Goal: Task Accomplishment & Management: Manage account settings

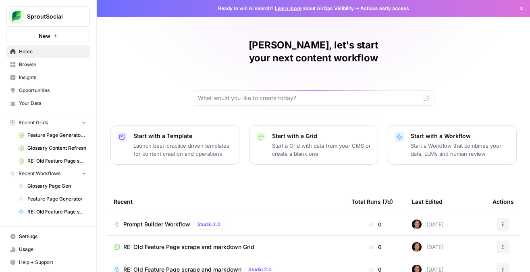
click at [38, 251] on span "Usage" at bounding box center [52, 248] width 67 height 7
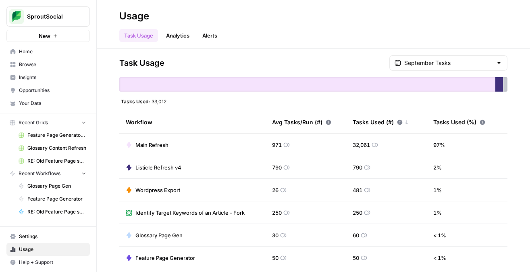
click at [206, 36] on link "Alerts" at bounding box center [209, 35] width 25 height 13
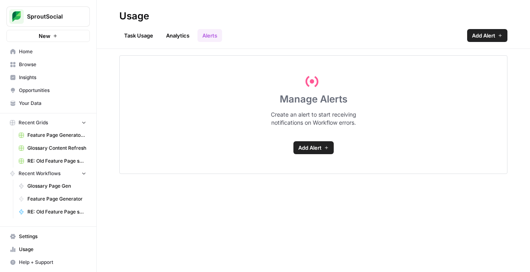
click at [311, 147] on span "Add Alert" at bounding box center [309, 147] width 23 height 8
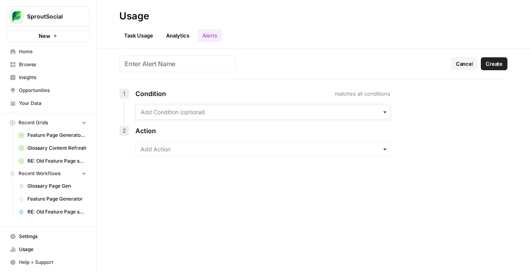
click at [234, 109] on input "text" at bounding box center [263, 112] width 244 height 8
click at [251, 60] on h1 "Cancel Create" at bounding box center [313, 67] width 388 height 24
click at [250, 151] on input "text" at bounding box center [263, 149] width 244 height 8
click at [247, 137] on div "1 Condition matches all conditions 2 Action" at bounding box center [254, 126] width 271 height 74
click at [242, 113] on input "text" at bounding box center [263, 112] width 244 height 8
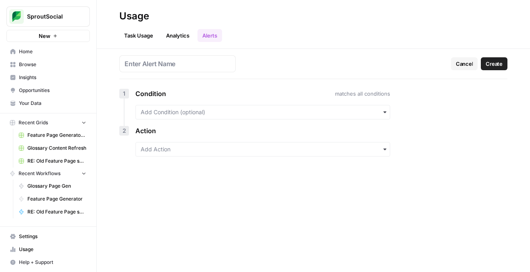
click at [177, 37] on link "Analytics" at bounding box center [177, 35] width 33 height 13
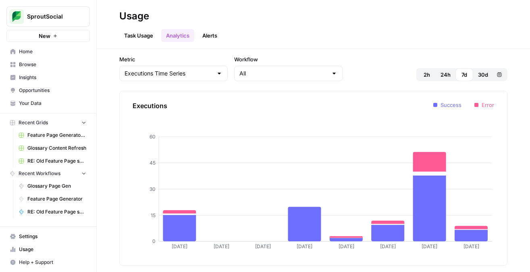
click at [204, 34] on link "Alerts" at bounding box center [209, 35] width 25 height 13
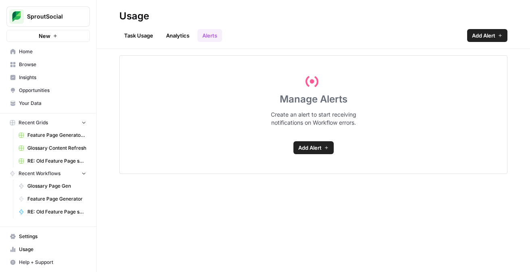
click at [307, 150] on span "Add Alert" at bounding box center [309, 147] width 23 height 8
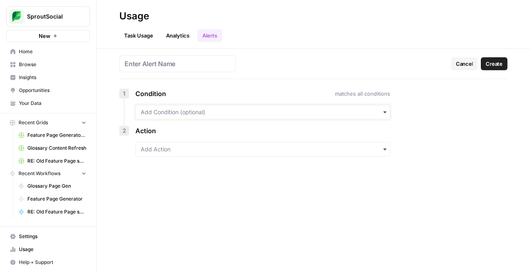
click at [199, 112] on input "text" at bounding box center [263, 112] width 244 height 8
click at [195, 147] on div "Workflow is" at bounding box center [263, 148] width 254 height 15
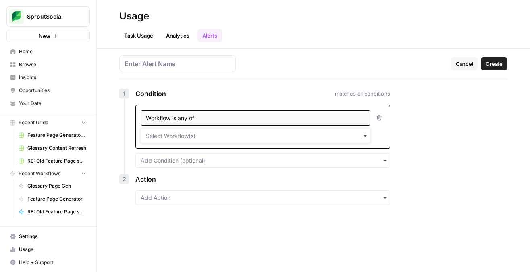
click at [197, 134] on input "text" at bounding box center [255, 136] width 219 height 8
click at [239, 91] on div "Condition matches all conditions" at bounding box center [262, 94] width 255 height 10
click at [231, 160] on input "text" at bounding box center [263, 160] width 244 height 8
click at [222, 180] on div "Workflow tag is" at bounding box center [263, 181] width 254 height 15
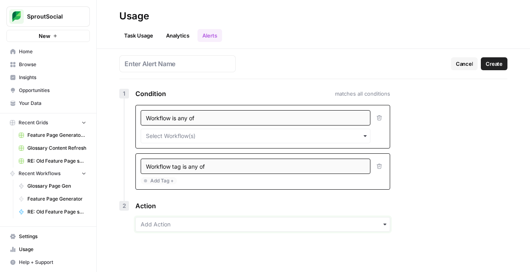
click at [204, 222] on input "text" at bounding box center [263, 224] width 244 height 8
click at [453, 60] on link "Cancel" at bounding box center [464, 63] width 27 height 13
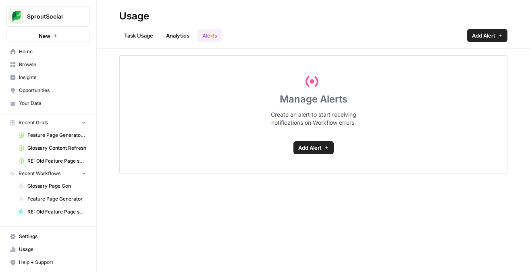
click at [133, 31] on link "Task Usage" at bounding box center [138, 35] width 39 height 13
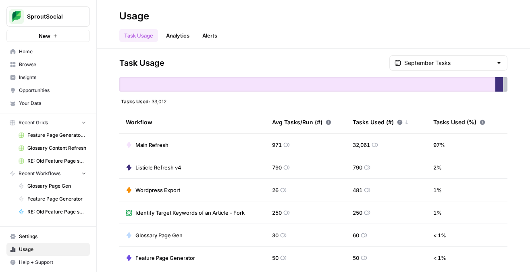
click at [447, 38] on div "Task Usage Analytics Alerts" at bounding box center [313, 32] width 388 height 19
